Goal: Information Seeking & Learning: Learn about a topic

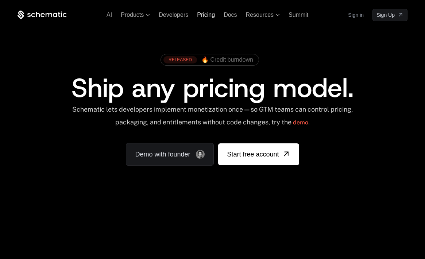
click at [206, 15] on span "Pricing" at bounding box center [206, 15] width 18 height 6
